Goal: Information Seeking & Learning: Learn about a topic

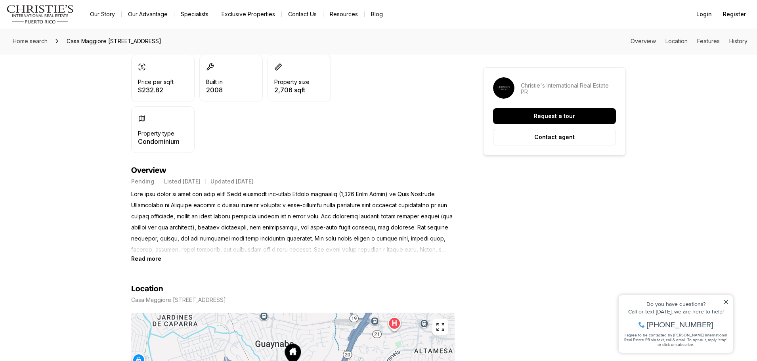
scroll to position [238, 0]
click at [144, 262] on section "Location Casa Maggiore 400 CALLE UNIÓN #202 GUAYNABO PR, 00971 Copy address" at bounding box center [292, 358] width 323 height 196
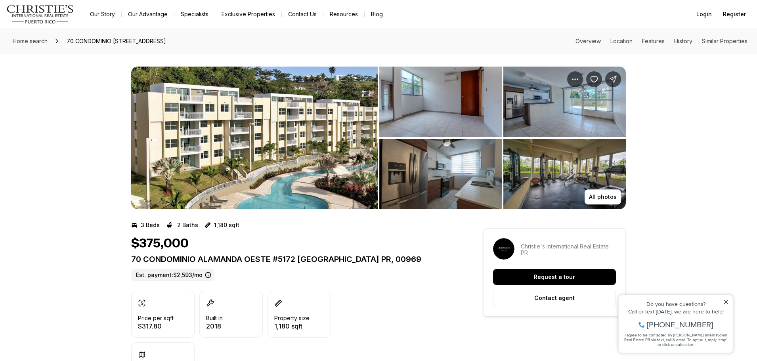
click at [275, 154] on img "View image gallery" at bounding box center [254, 138] width 247 height 143
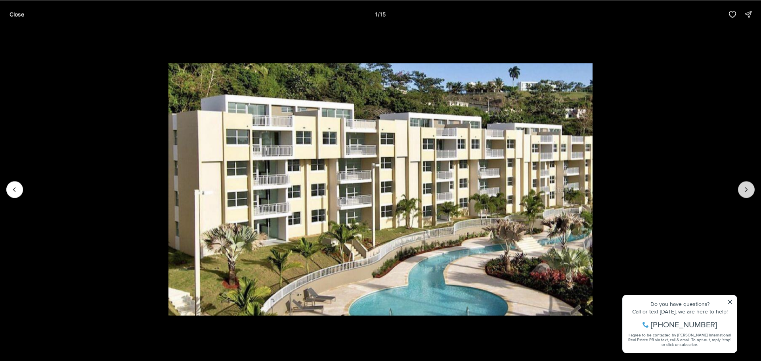
click at [748, 194] on button "Next slide" at bounding box center [746, 189] width 17 height 17
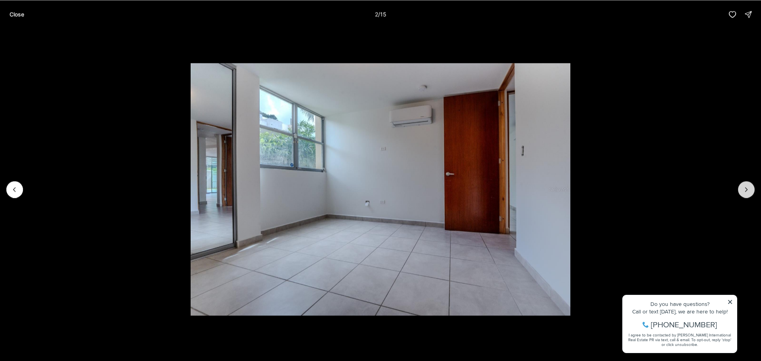
click at [750, 186] on button "Next slide" at bounding box center [746, 189] width 17 height 17
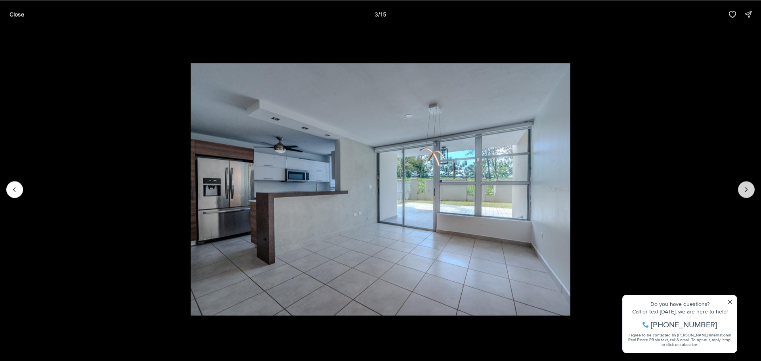
click at [750, 186] on button "Next slide" at bounding box center [746, 189] width 17 height 17
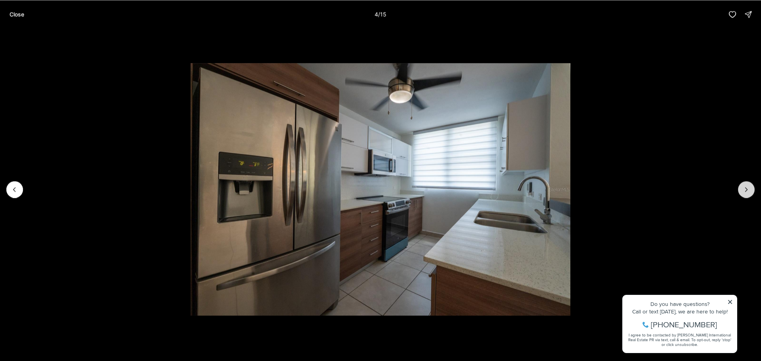
click at [750, 186] on button "Next slide" at bounding box center [746, 189] width 17 height 17
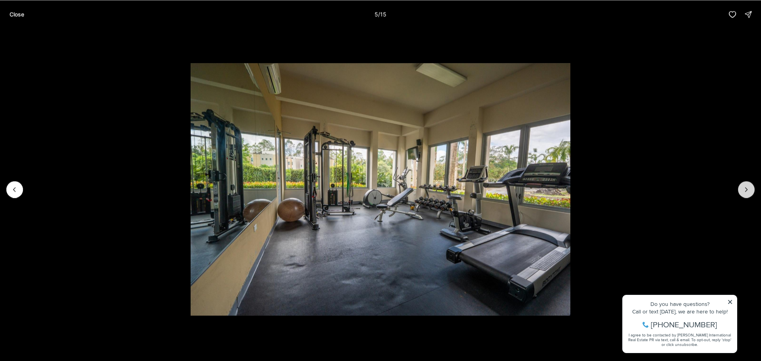
click at [750, 186] on button "Next slide" at bounding box center [746, 189] width 17 height 17
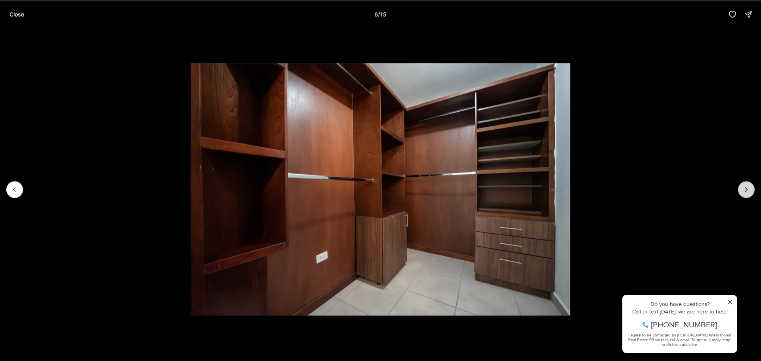
click at [750, 186] on button "Next slide" at bounding box center [746, 189] width 17 height 17
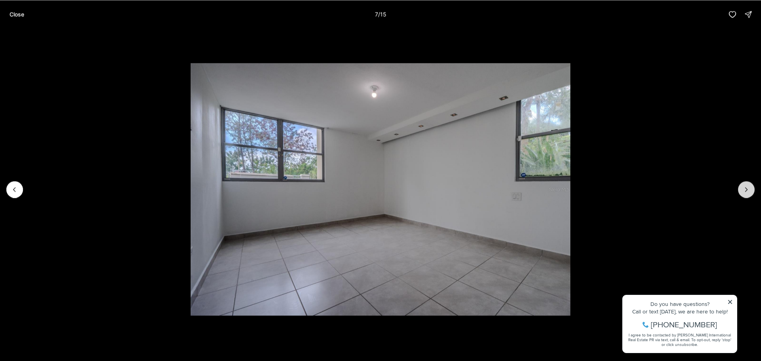
click at [750, 186] on button "Next slide" at bounding box center [746, 189] width 17 height 17
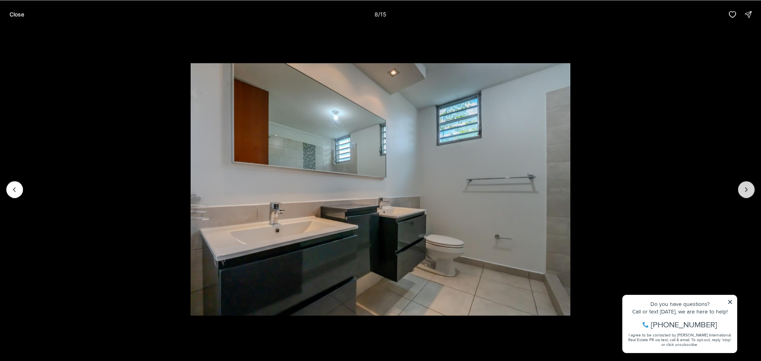
click at [750, 186] on button "Next slide" at bounding box center [746, 189] width 17 height 17
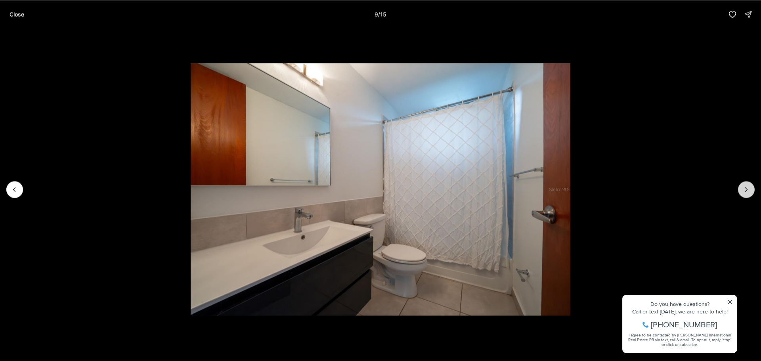
click at [750, 186] on button "Next slide" at bounding box center [746, 189] width 17 height 17
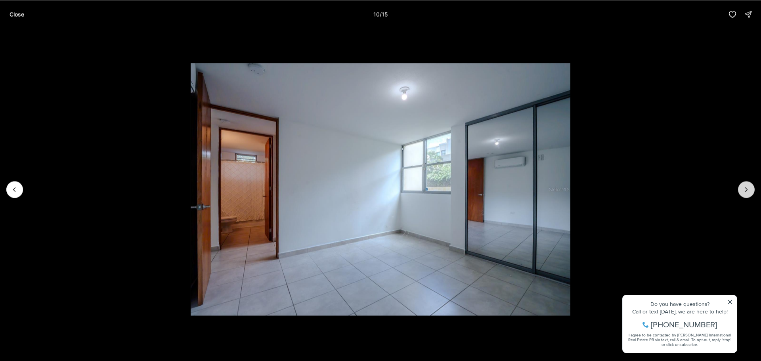
click at [750, 186] on button "Next slide" at bounding box center [746, 189] width 17 height 17
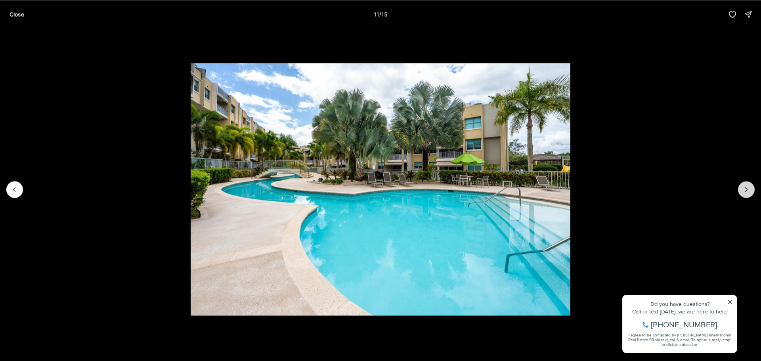
click at [750, 186] on button "Next slide" at bounding box center [746, 189] width 17 height 17
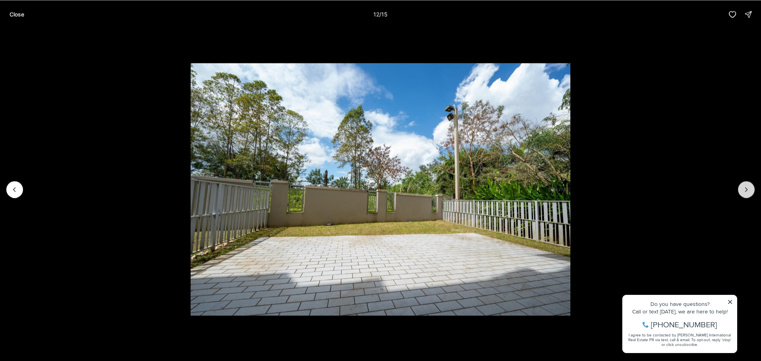
click at [750, 186] on icon "Next slide" at bounding box center [747, 190] width 8 height 8
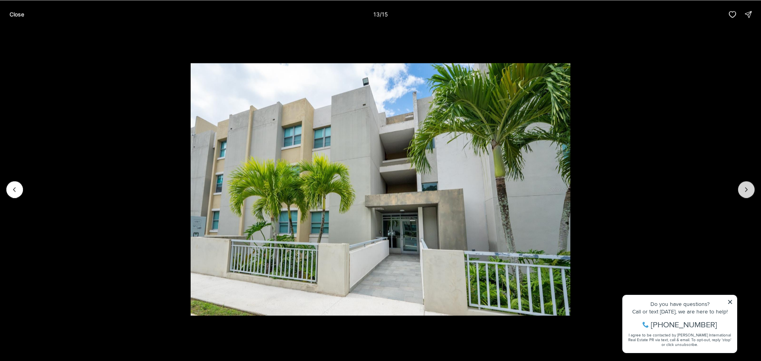
click at [750, 186] on icon "Next slide" at bounding box center [747, 190] width 8 height 8
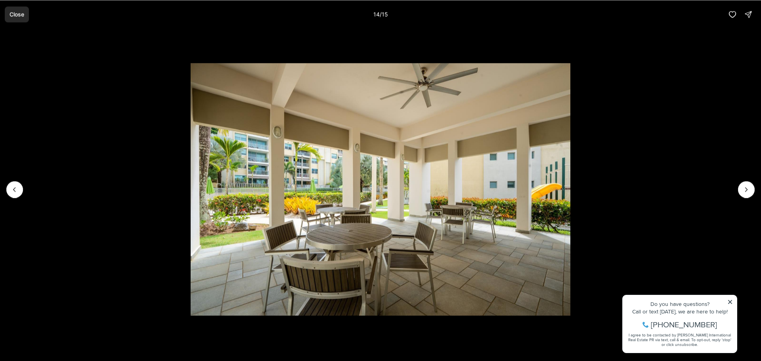
click at [10, 13] on p "Close" at bounding box center [17, 14] width 15 height 6
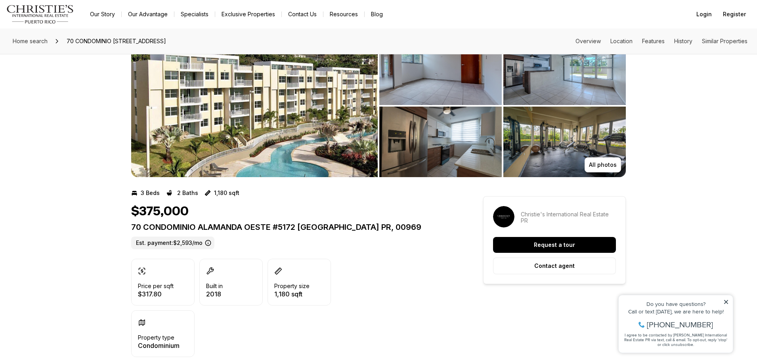
scroll to position [40, 0]
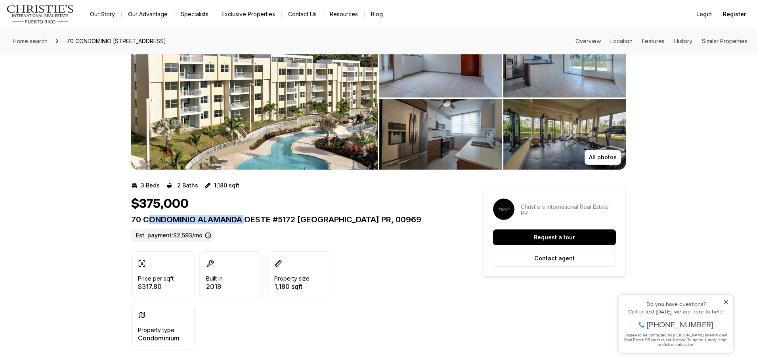
drag, startPoint x: 147, startPoint y: 219, endPoint x: 246, endPoint y: 221, distance: 99.1
click at [246, 221] on p "70 CONDOMINIO ALAMANDA OESTE #5172 [GEOGRAPHIC_DATA] PR, 00969" at bounding box center [292, 220] width 323 height 10
copy p "ONDOMINIO ALAMANDA"
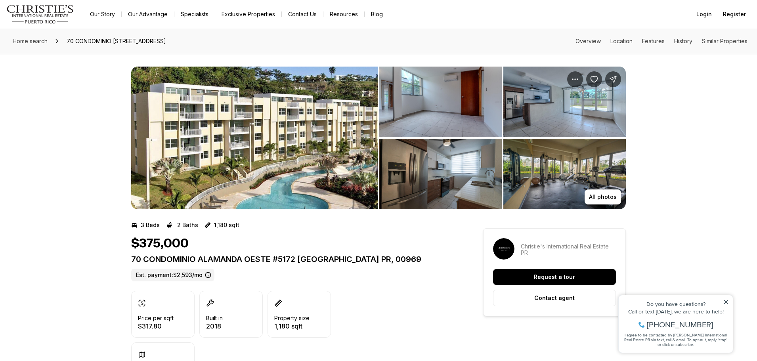
click at [210, 154] on img "View image gallery" at bounding box center [254, 138] width 247 height 143
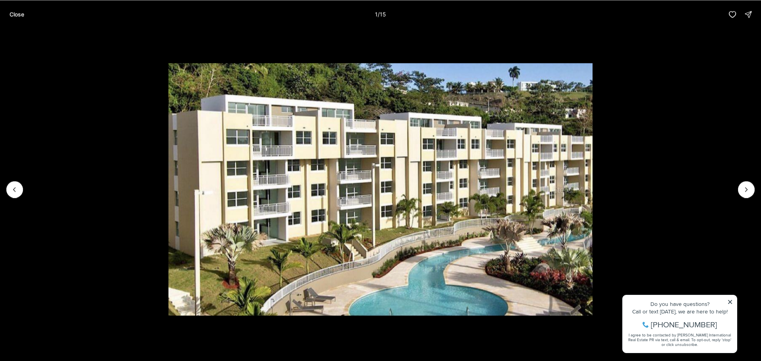
click at [757, 194] on li "1 of 15" at bounding box center [380, 190] width 761 height 322
drag, startPoint x: 751, startPoint y: 194, endPoint x: 745, endPoint y: 192, distance: 5.9
click at [750, 194] on button "Next slide" at bounding box center [746, 189] width 17 height 17
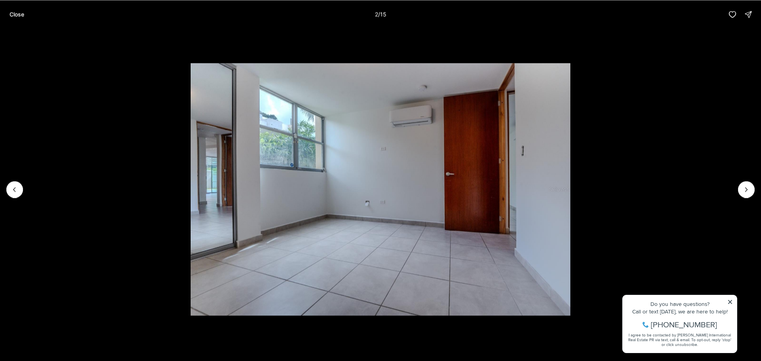
click at [737, 183] on li "2 of 15" at bounding box center [380, 190] width 761 height 322
click at [736, 180] on li "2 of 15" at bounding box center [380, 190] width 761 height 322
click at [748, 193] on icon "Next slide" at bounding box center [747, 190] width 8 height 8
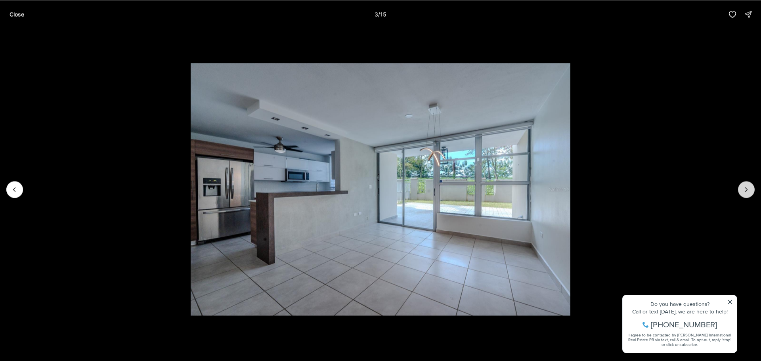
click at [747, 192] on icon "Next slide" at bounding box center [747, 190] width 8 height 8
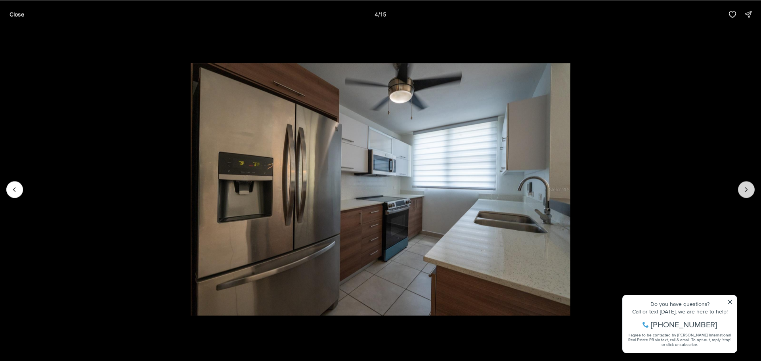
click at [747, 192] on icon "Next slide" at bounding box center [747, 190] width 8 height 8
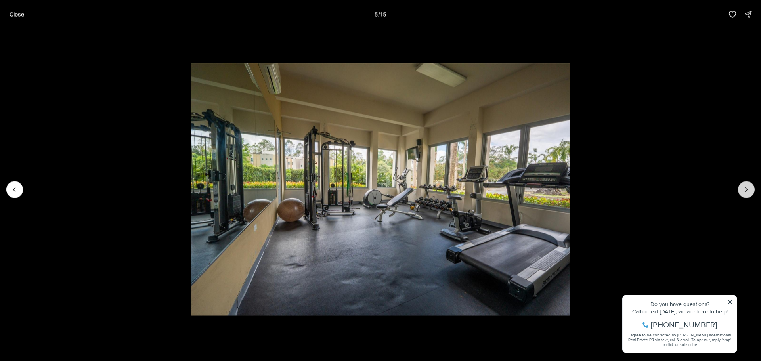
click at [747, 192] on icon "Next slide" at bounding box center [747, 190] width 8 height 8
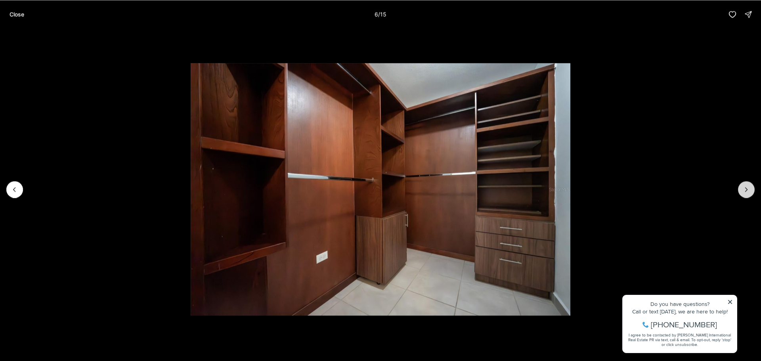
click at [747, 192] on icon "Next slide" at bounding box center [747, 190] width 8 height 8
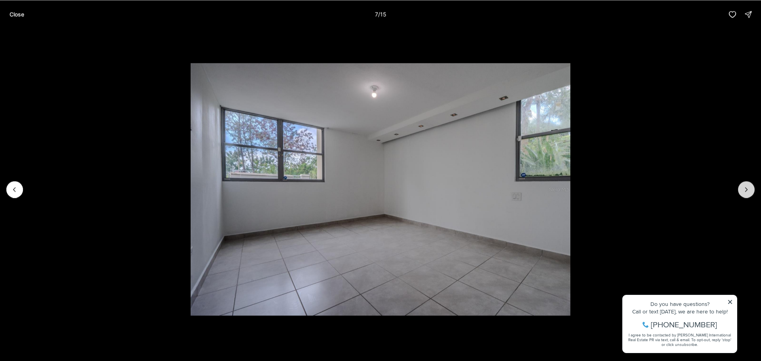
click at [747, 192] on icon "Next slide" at bounding box center [747, 190] width 8 height 8
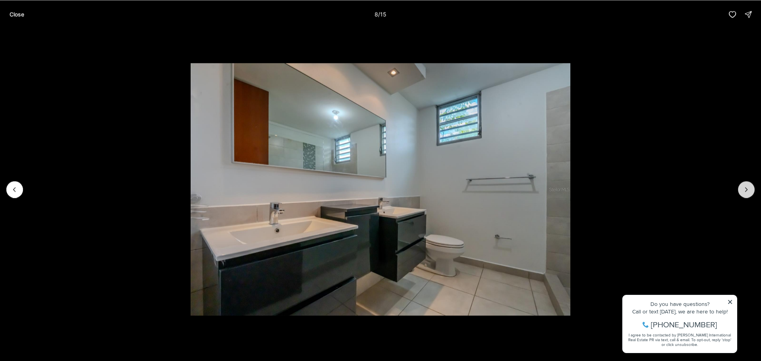
click at [747, 192] on icon "Next slide" at bounding box center [747, 190] width 8 height 8
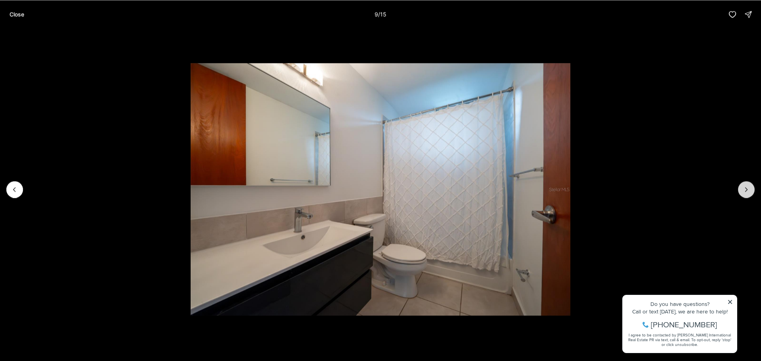
click at [747, 192] on icon "Next slide" at bounding box center [747, 190] width 8 height 8
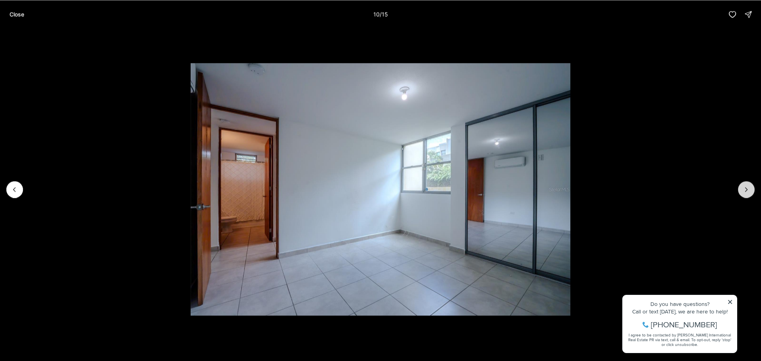
click at [747, 192] on icon "Next slide" at bounding box center [747, 190] width 8 height 8
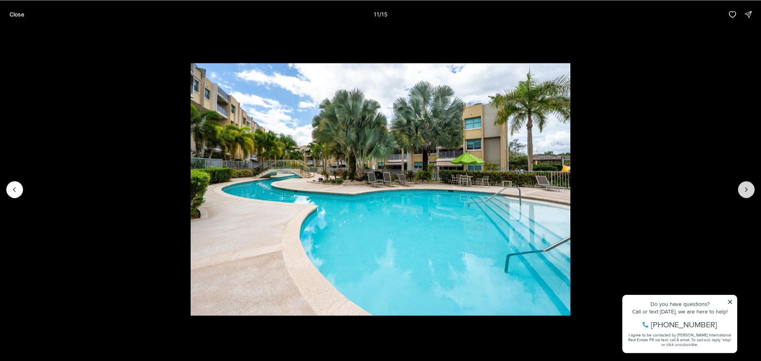
click at [747, 192] on icon "Next slide" at bounding box center [747, 190] width 8 height 8
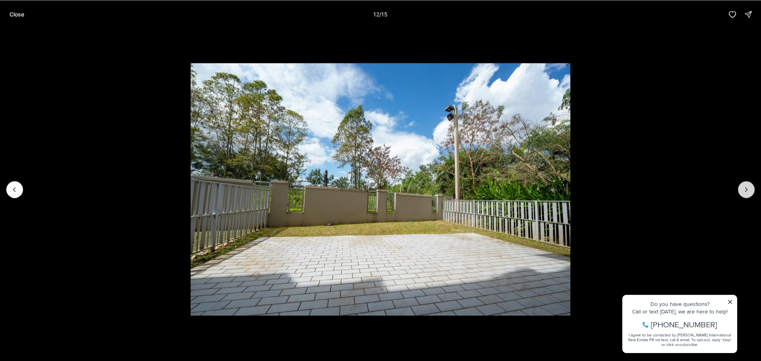
click at [747, 192] on icon "Next slide" at bounding box center [747, 190] width 8 height 8
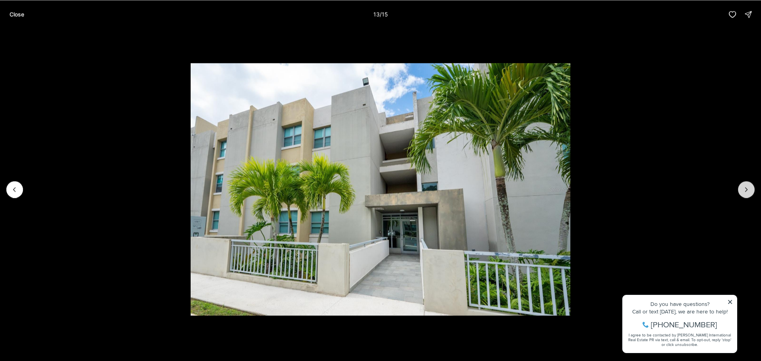
click at [747, 192] on icon "Next slide" at bounding box center [747, 190] width 8 height 8
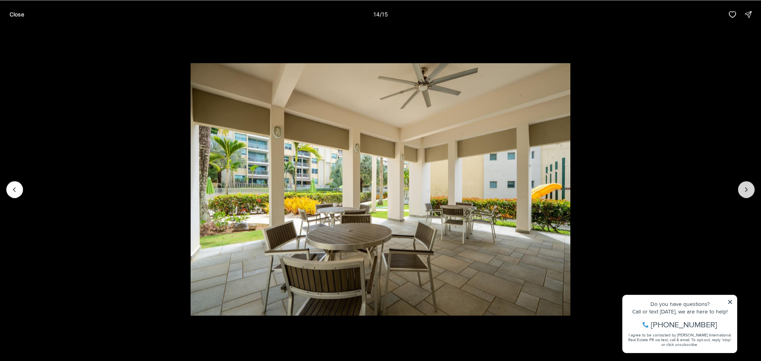
click at [747, 192] on icon "Next slide" at bounding box center [747, 190] width 8 height 8
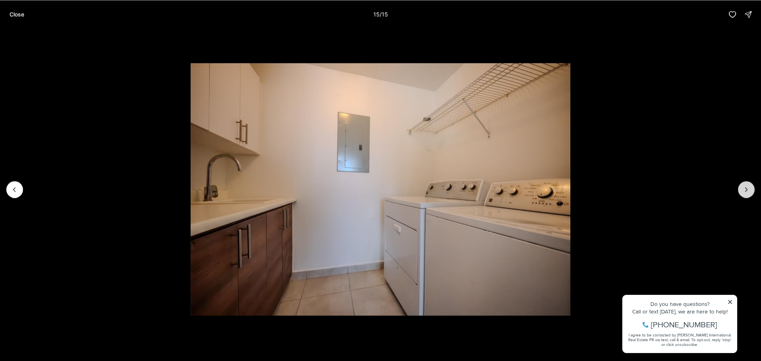
click at [747, 192] on div at bounding box center [746, 189] width 17 height 17
click at [19, 13] on p "Close" at bounding box center [17, 14] width 15 height 6
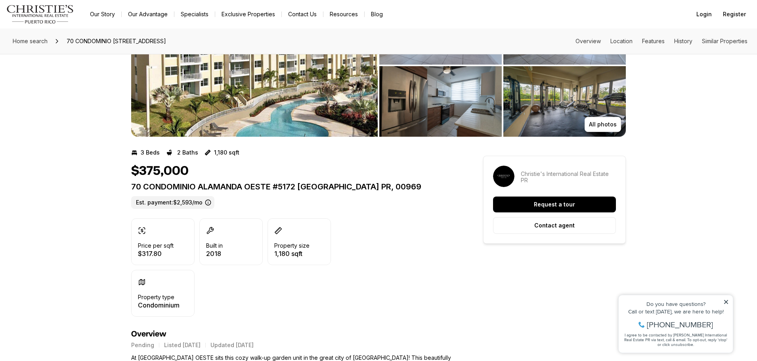
scroll to position [40, 0]
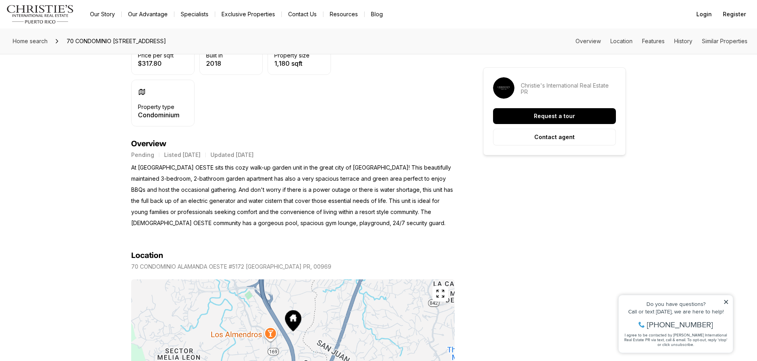
scroll to position [198, 0]
